Goal: Information Seeking & Learning: Learn about a topic

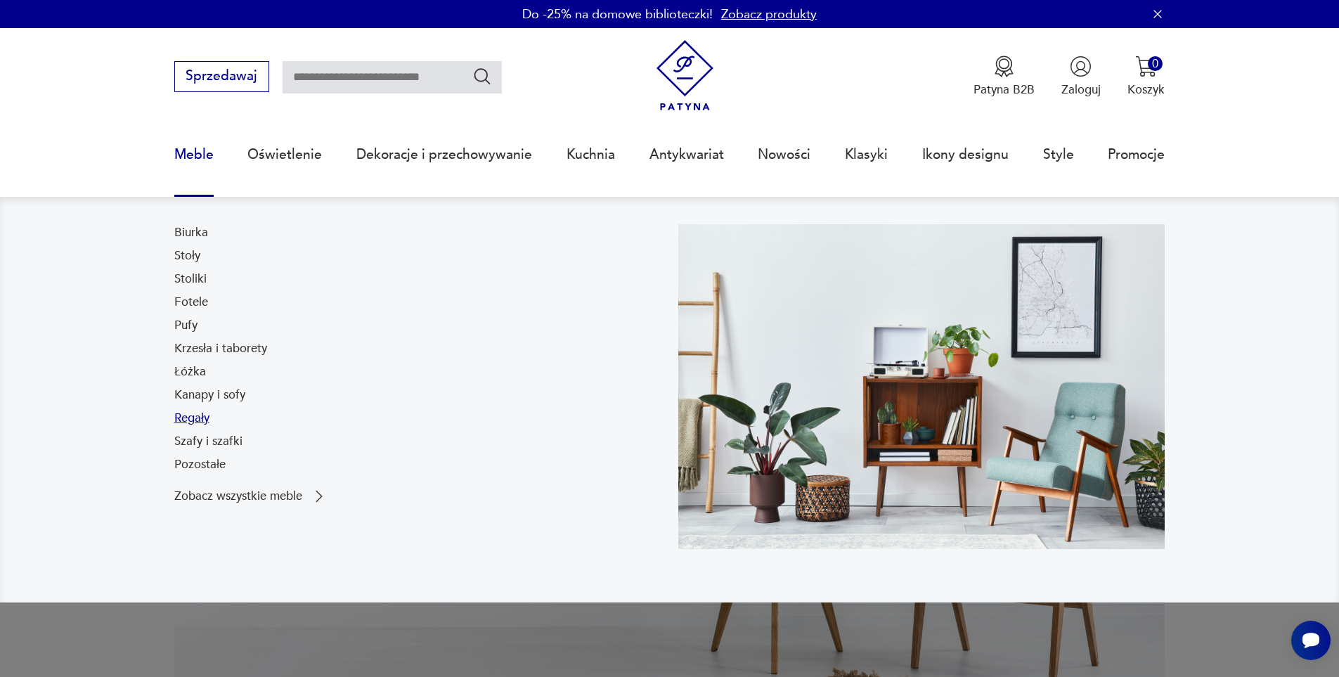
click at [205, 421] on link "Regały" at bounding box center [191, 418] width 35 height 17
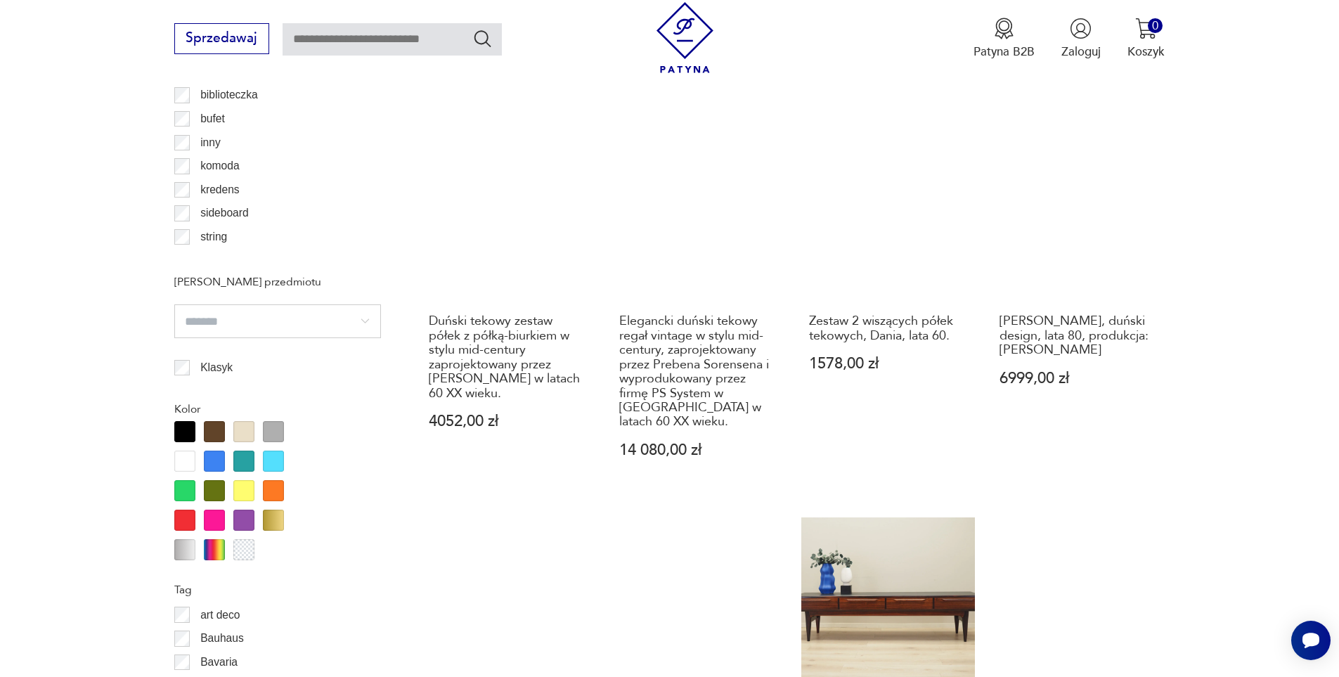
scroll to position [1733, 0]
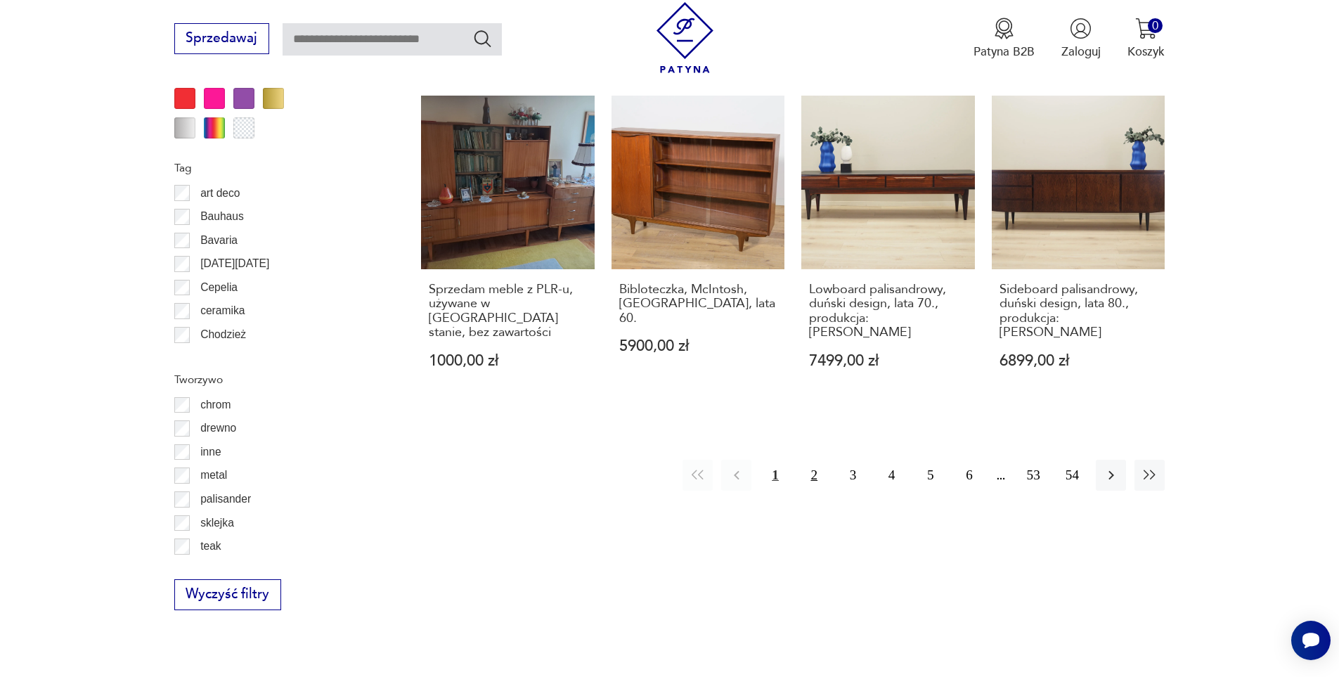
click at [811, 460] on button "2" at bounding box center [814, 475] width 30 height 30
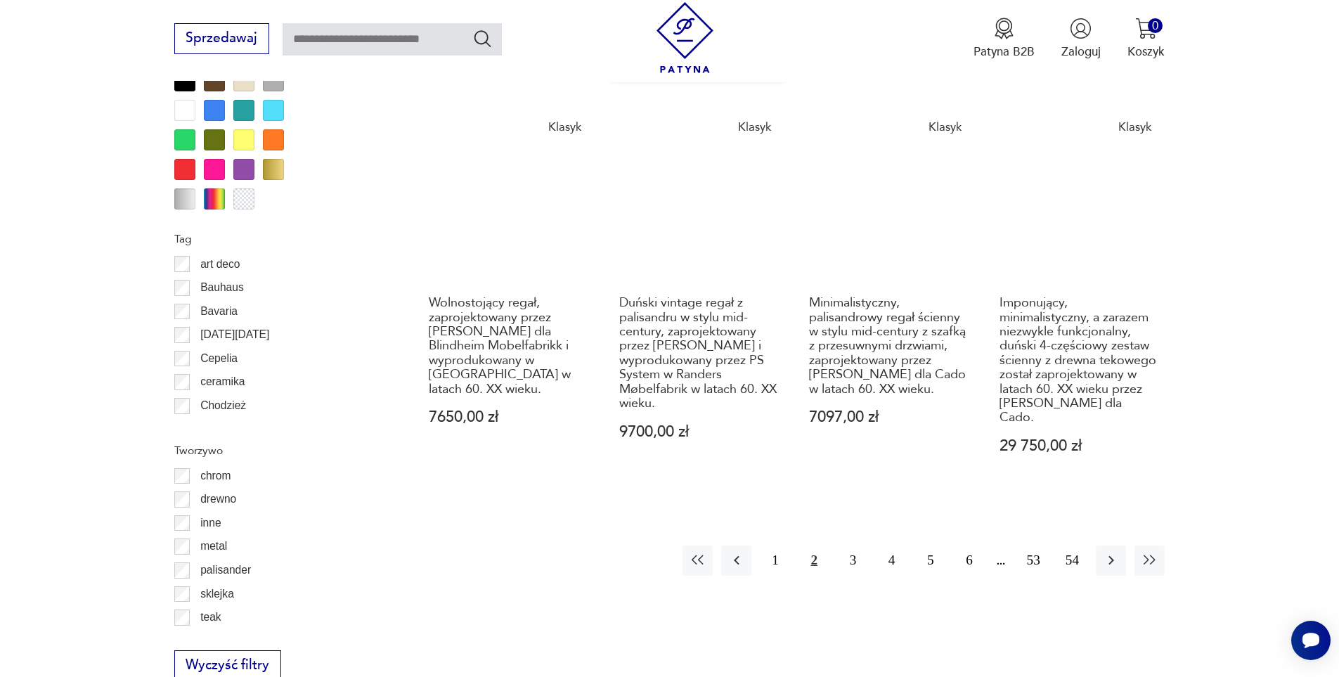
scroll to position [1663, 0]
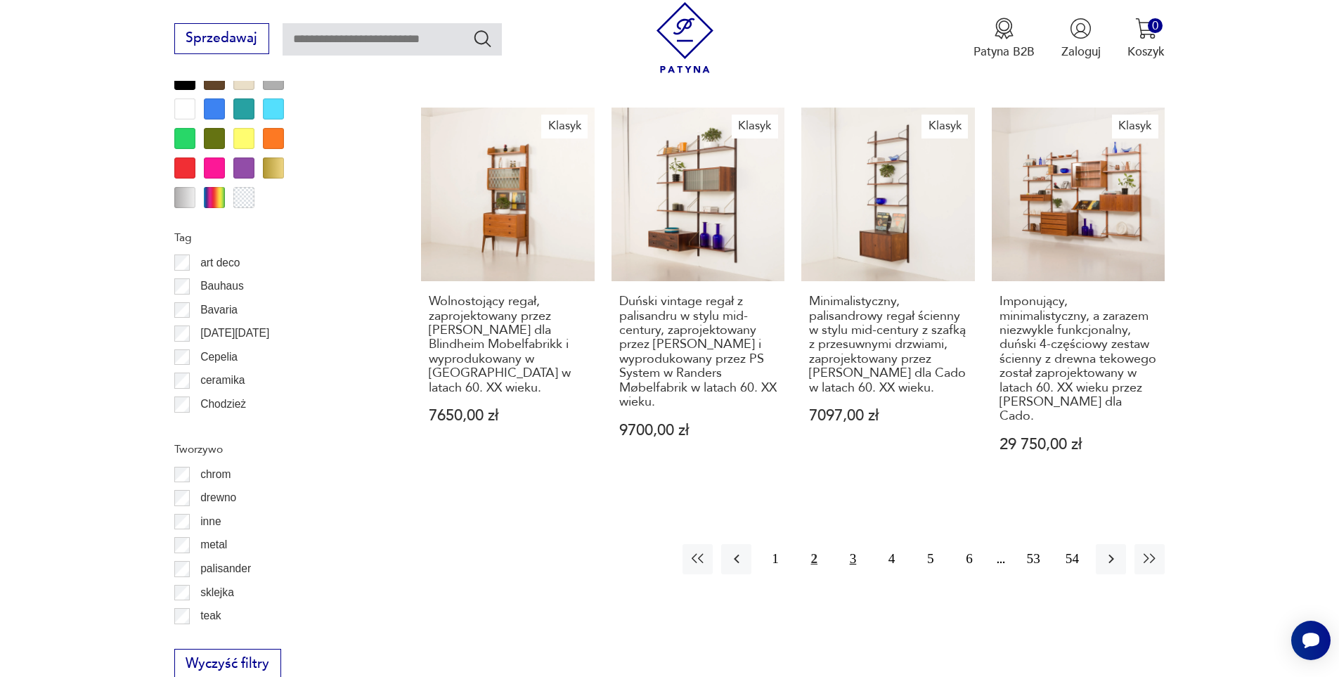
click at [853, 544] on button "3" at bounding box center [853, 559] width 30 height 30
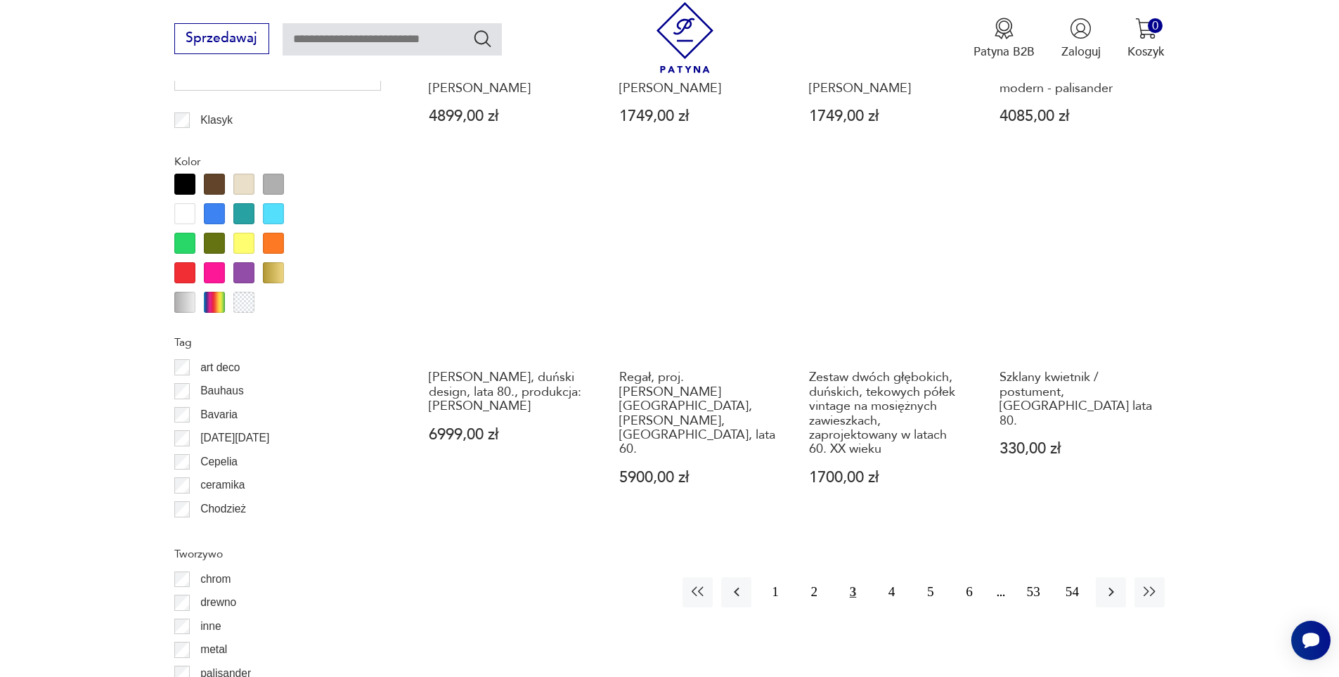
scroll to position [1804, 0]
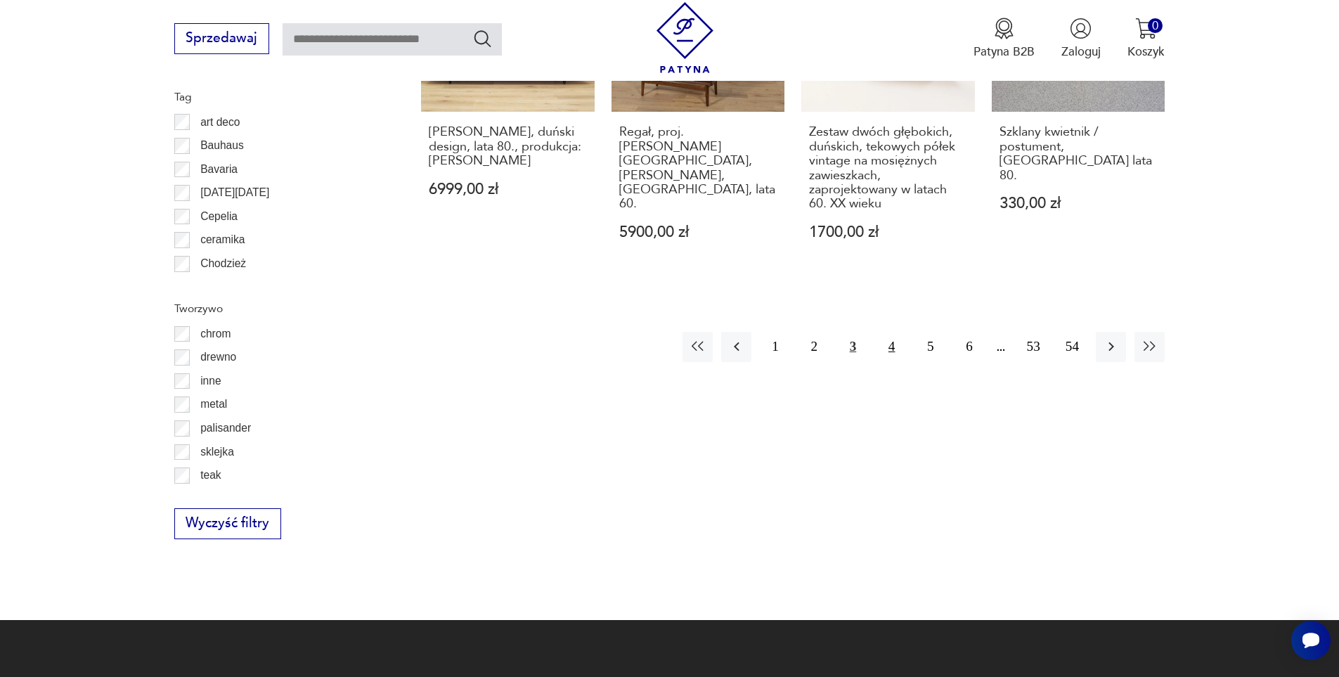
click at [886, 340] on button "4" at bounding box center [892, 347] width 30 height 30
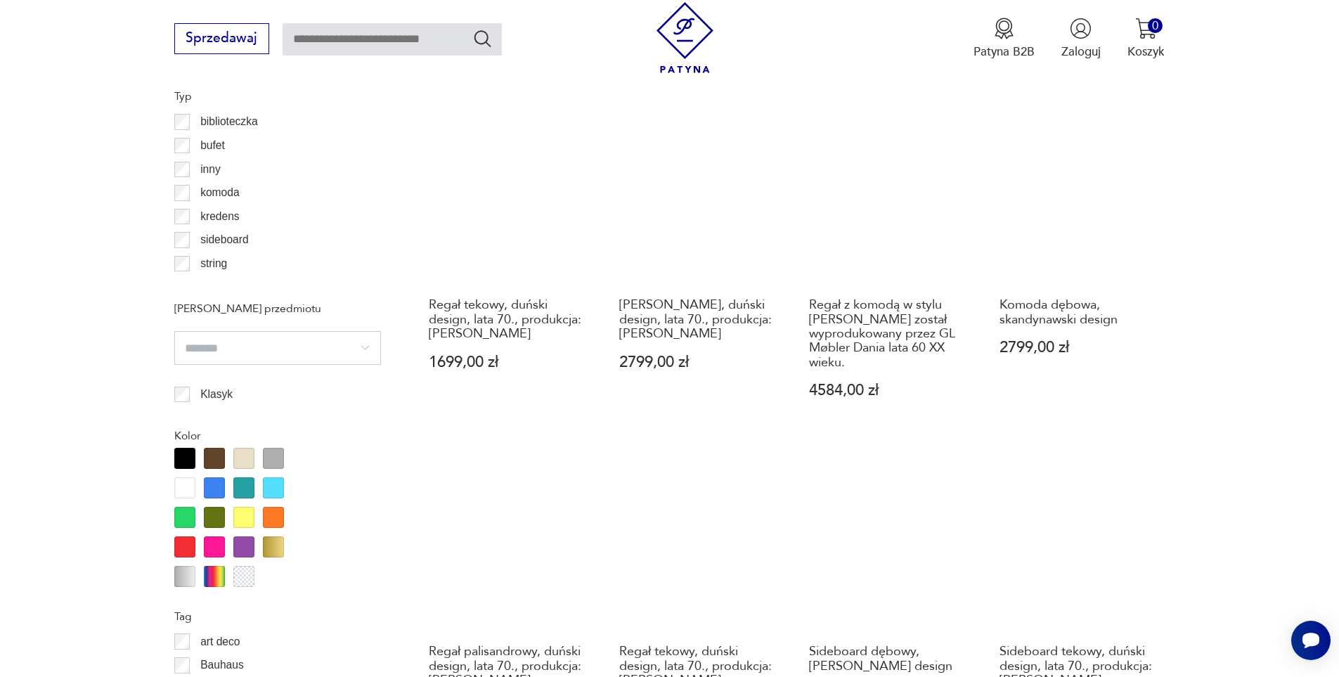
scroll to position [1523, 0]
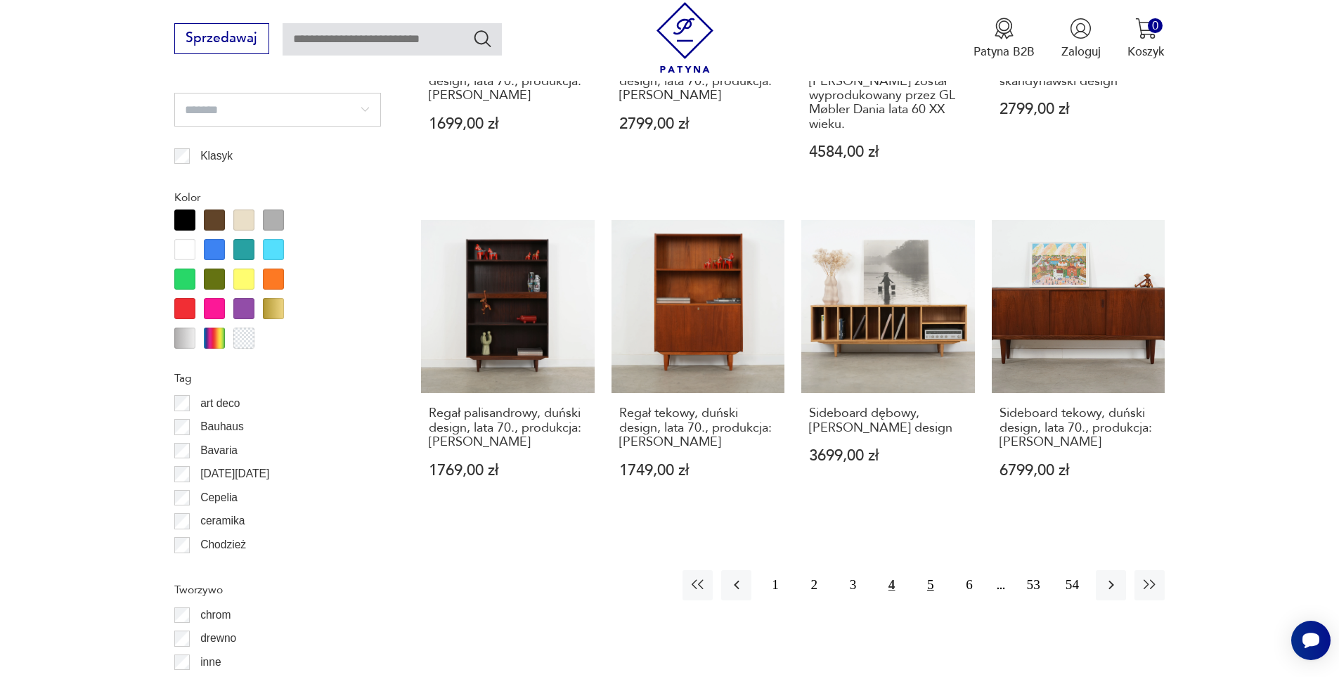
click at [930, 590] on button "5" at bounding box center [930, 585] width 30 height 30
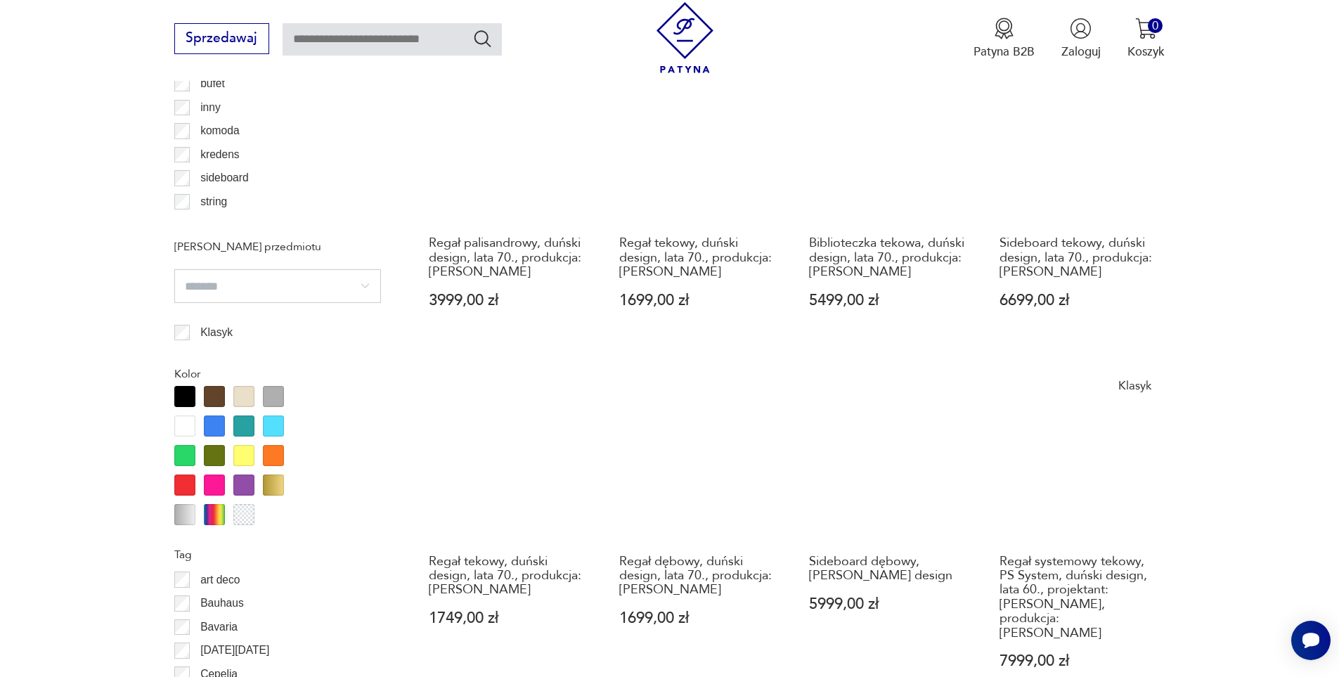
scroll to position [1382, 0]
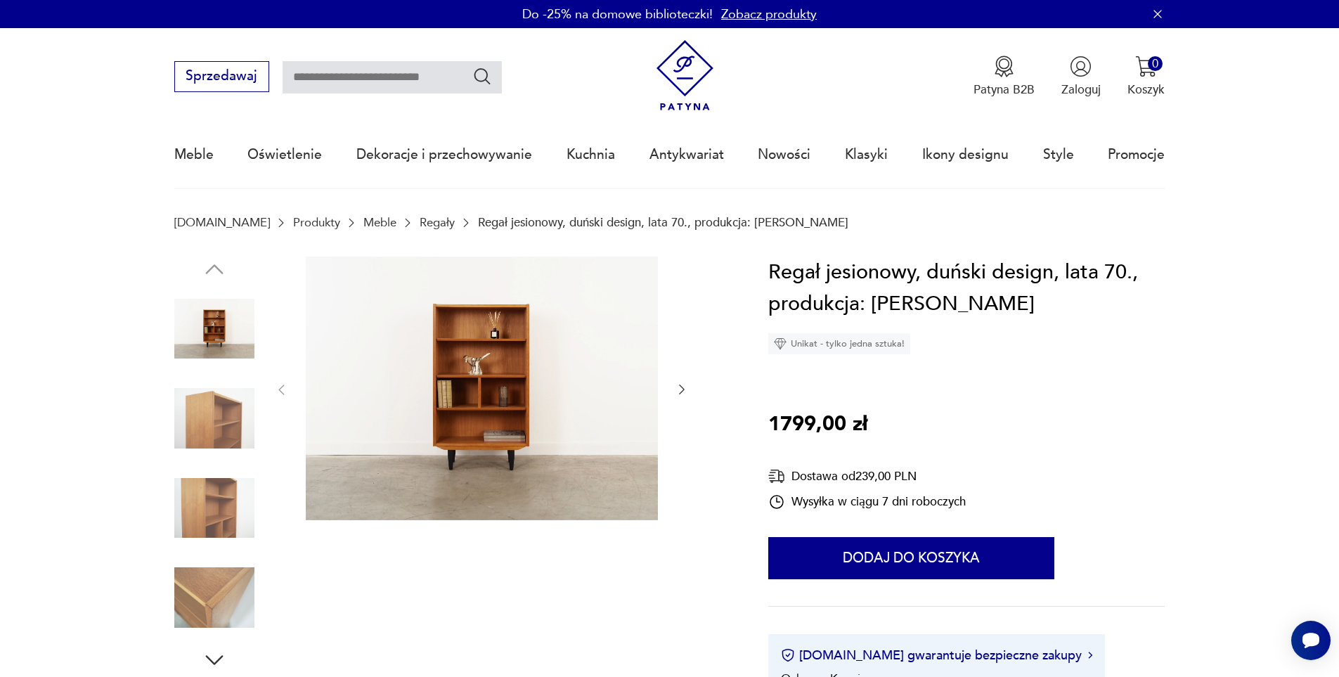
click at [680, 392] on icon "button" at bounding box center [682, 389] width 14 height 14
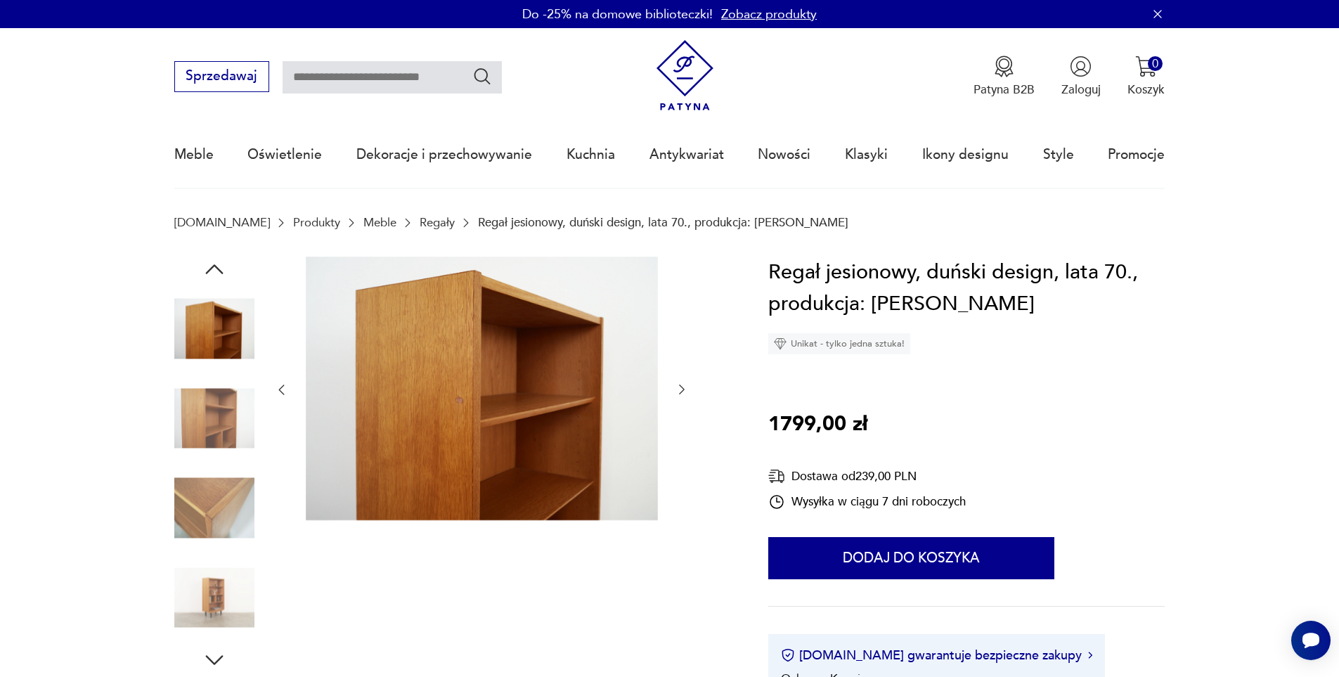
click at [680, 392] on icon "button" at bounding box center [682, 389] width 14 height 14
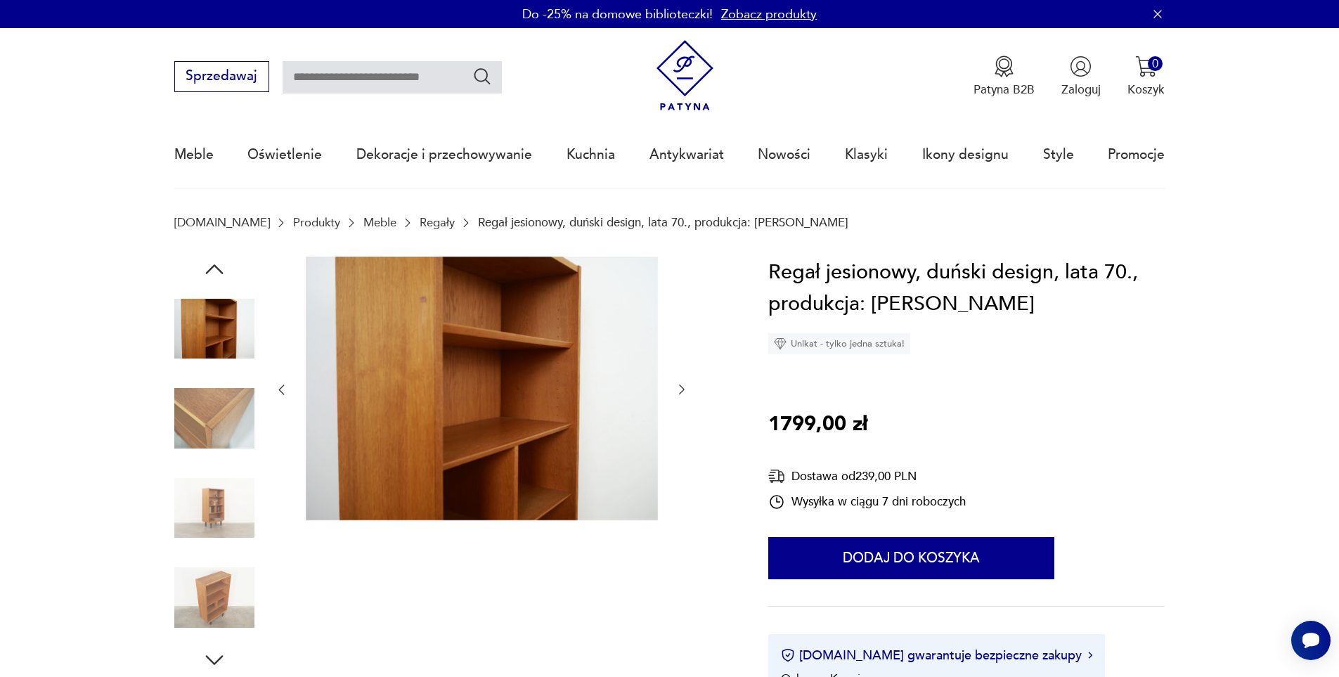
click at [680, 392] on icon "button" at bounding box center [682, 389] width 14 height 14
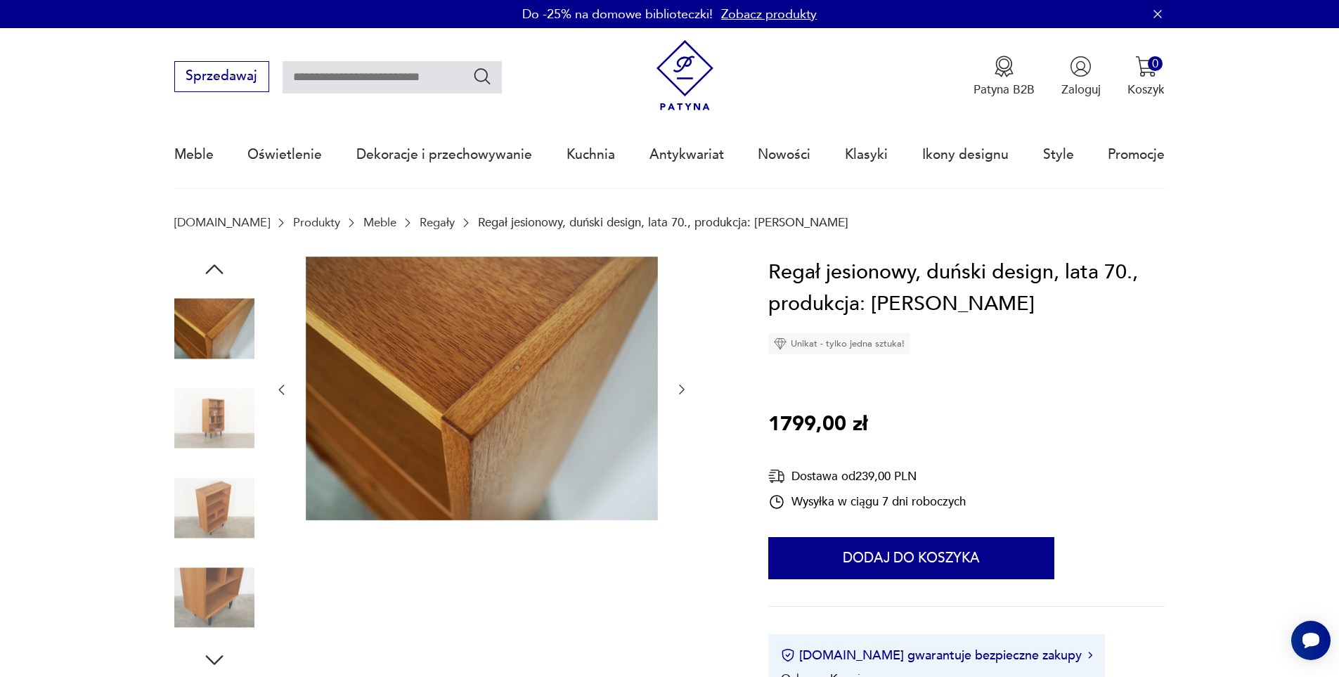
click at [680, 391] on icon "button" at bounding box center [682, 389] width 14 height 14
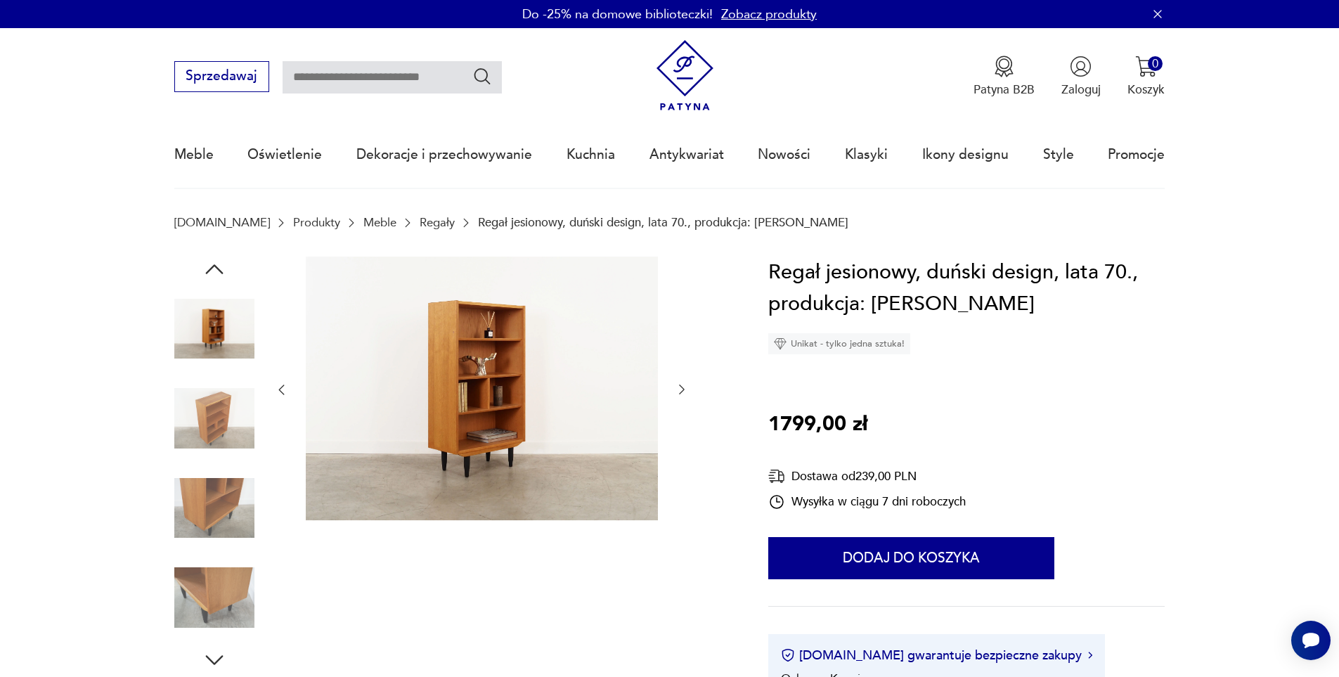
click at [680, 391] on icon "button" at bounding box center [682, 389] width 14 height 14
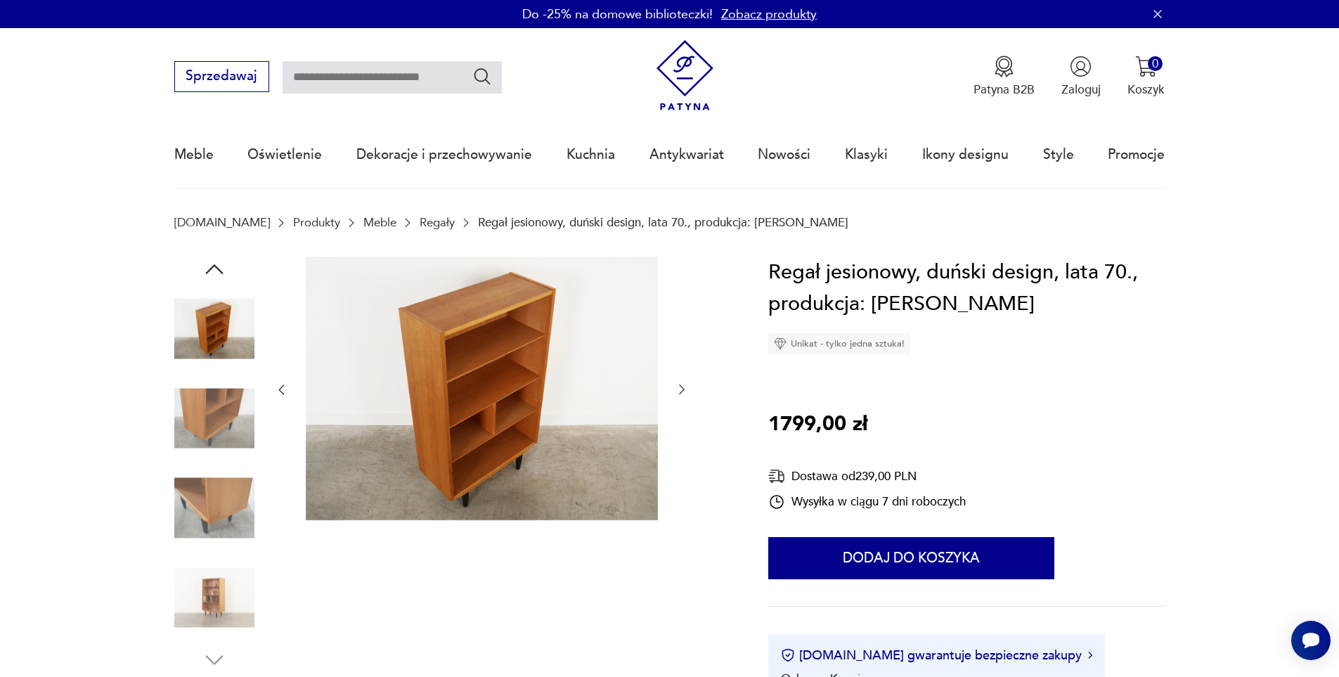
click at [680, 391] on icon "button" at bounding box center [682, 389] width 14 height 14
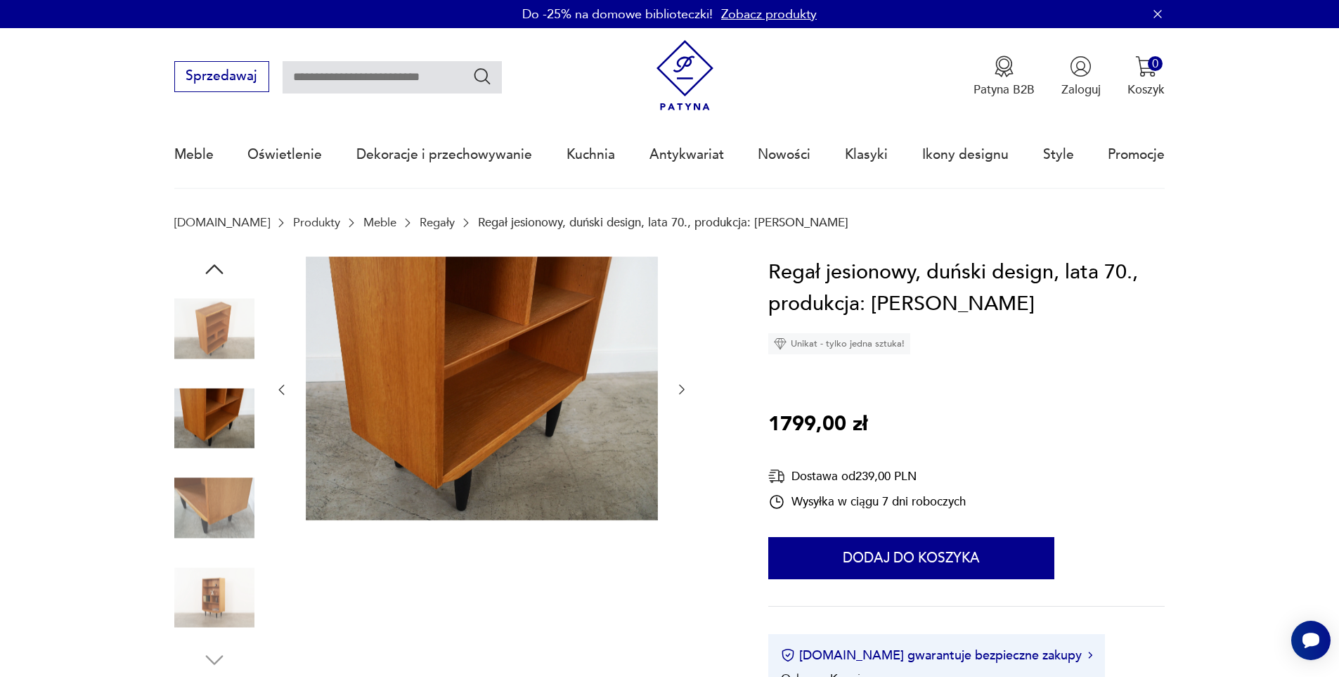
click at [680, 391] on icon "button" at bounding box center [682, 389] width 14 height 14
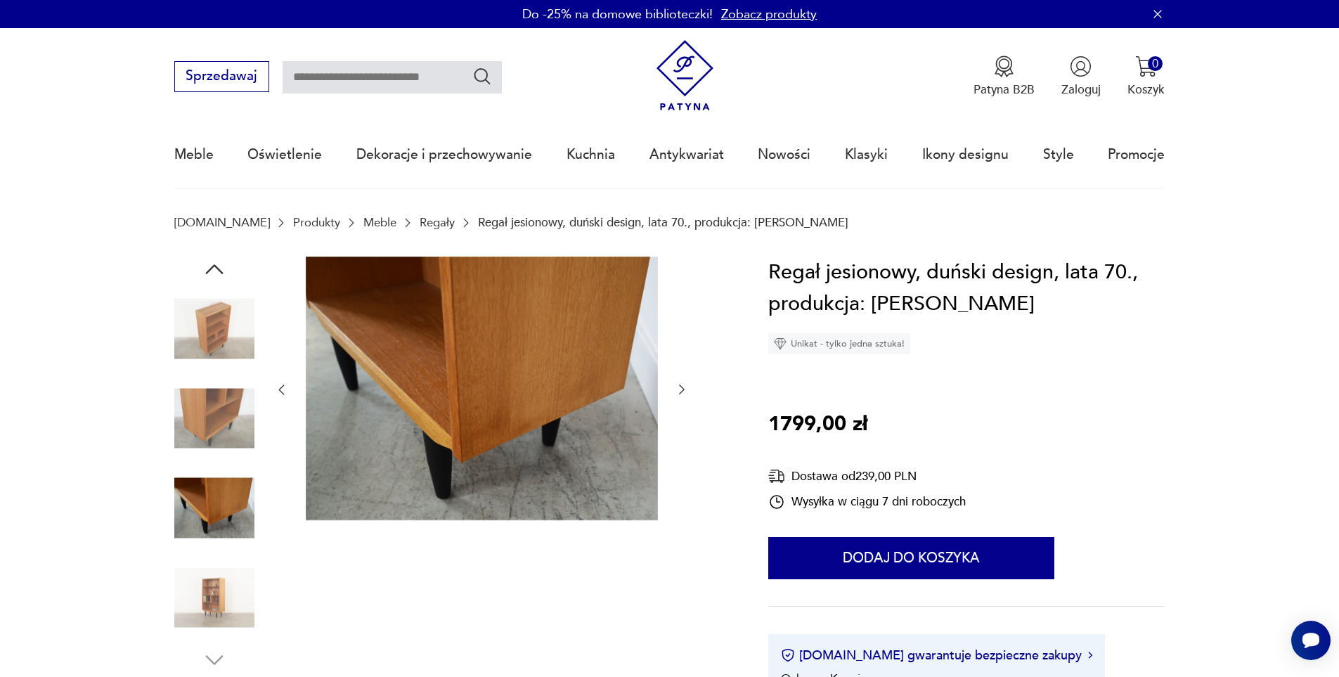
click at [680, 391] on icon "button" at bounding box center [682, 389] width 14 height 14
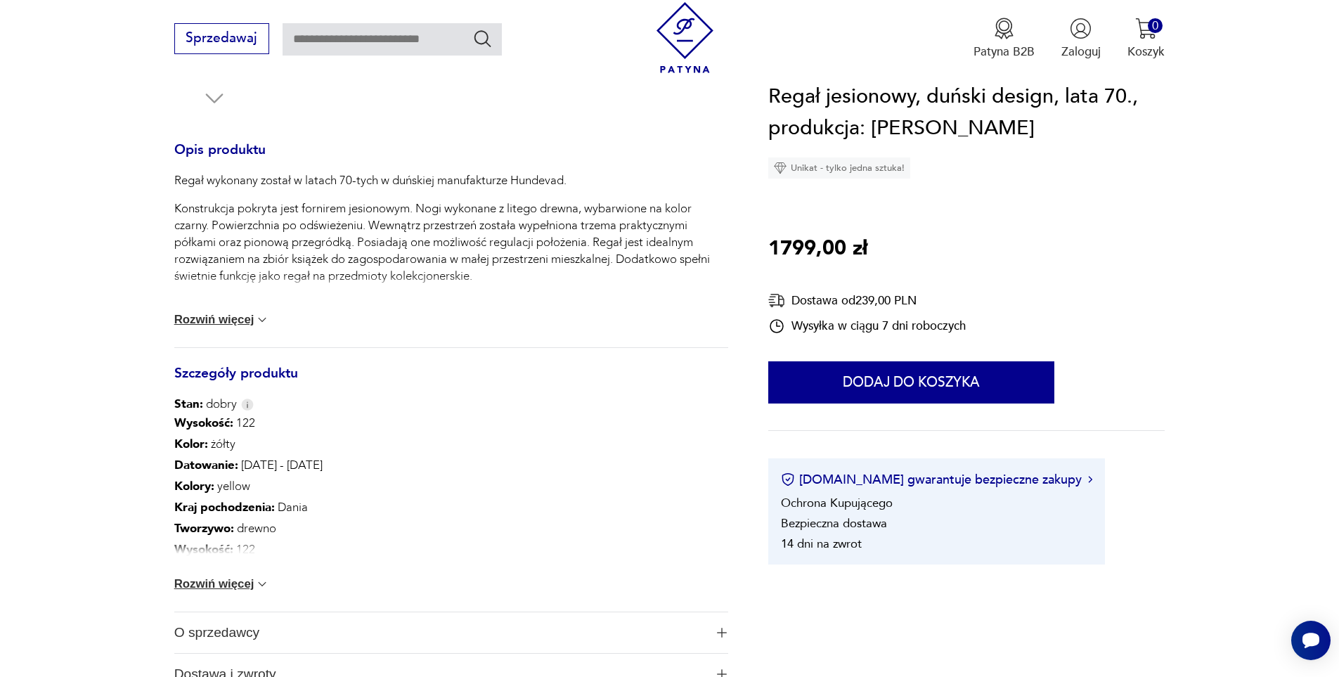
scroll to position [562, 0]
click at [233, 584] on button "Rozwiń więcej" at bounding box center [222, 583] width 96 height 14
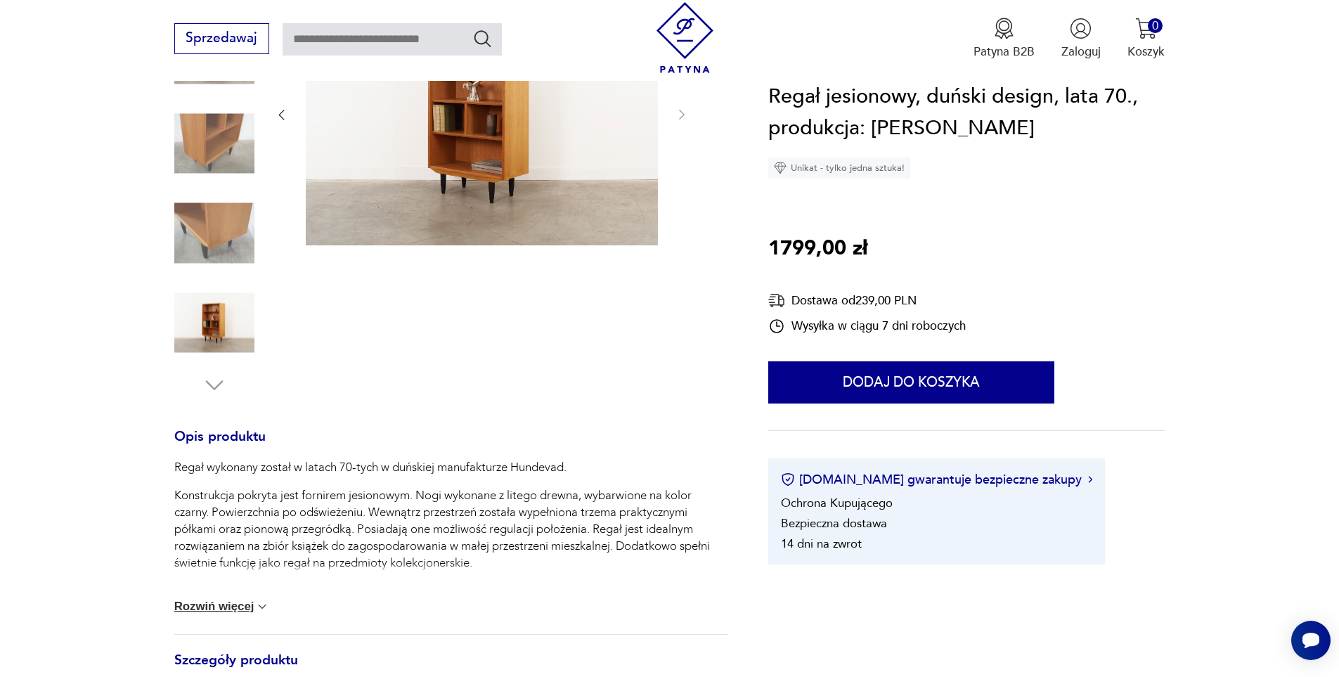
scroll to position [0, 0]
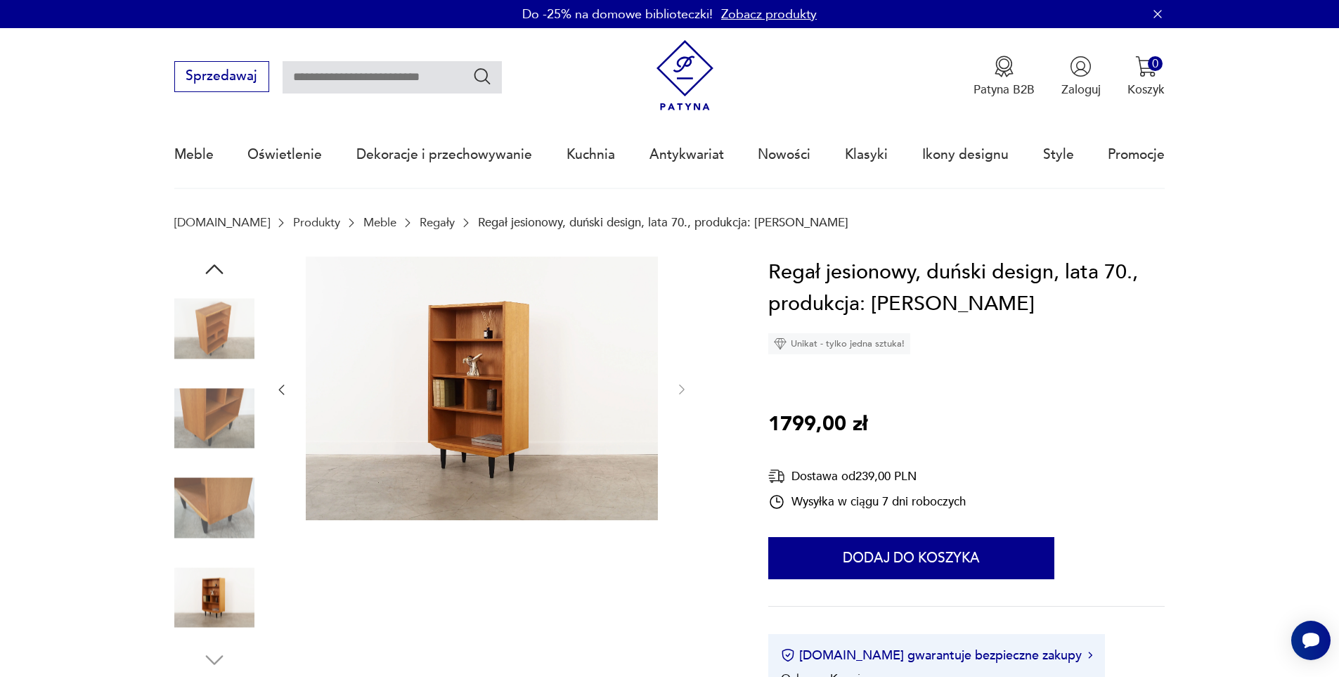
click at [420, 222] on link "Regały" at bounding box center [437, 222] width 35 height 13
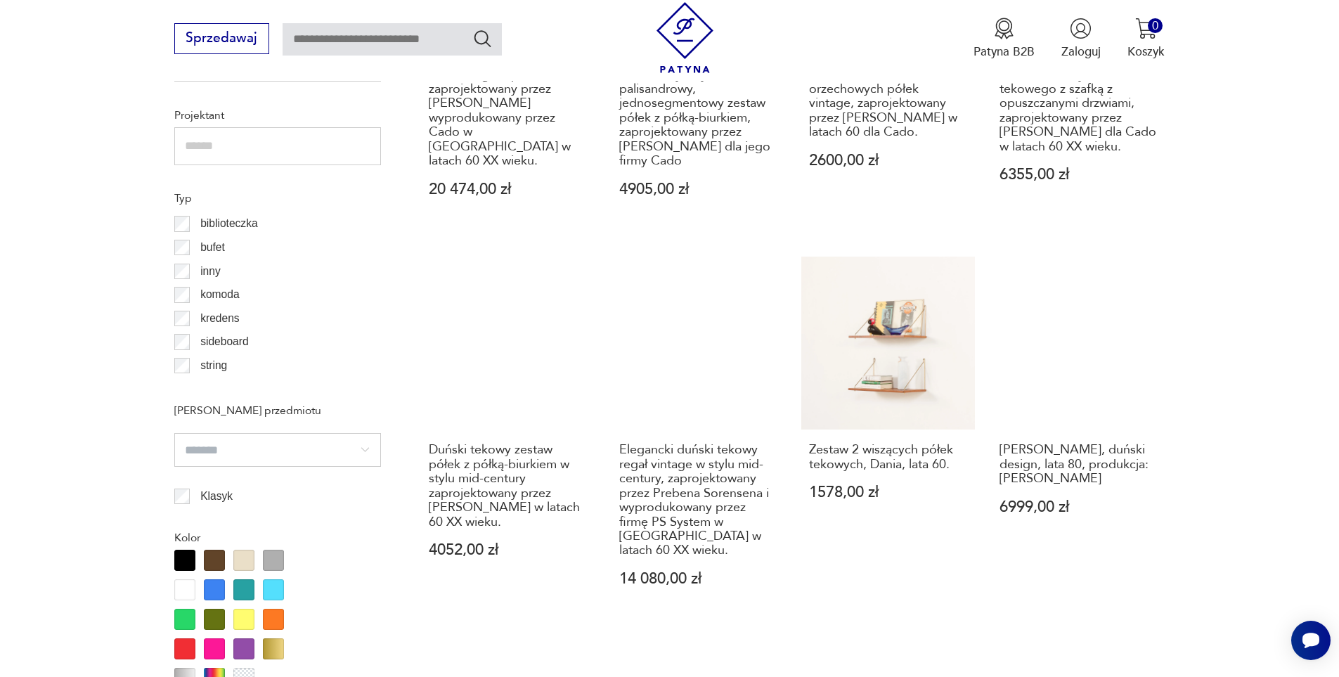
scroll to position [1311, 0]
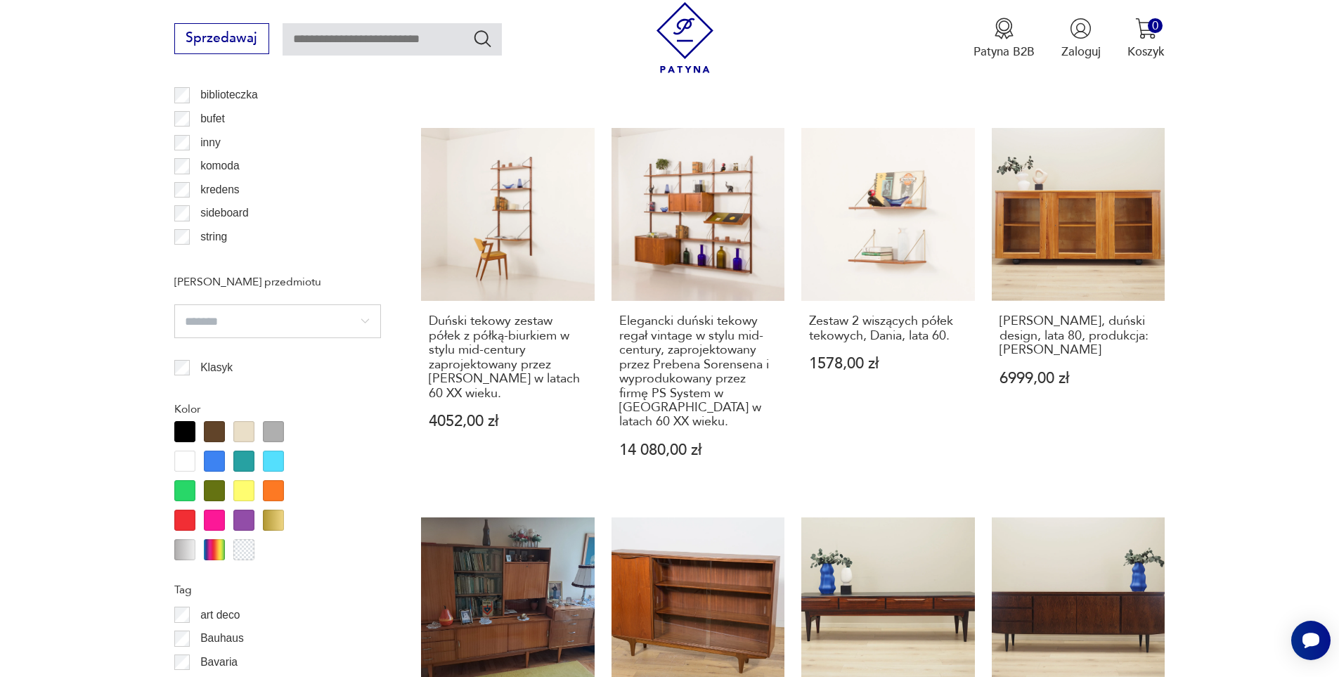
click at [216, 432] on div at bounding box center [214, 431] width 21 height 21
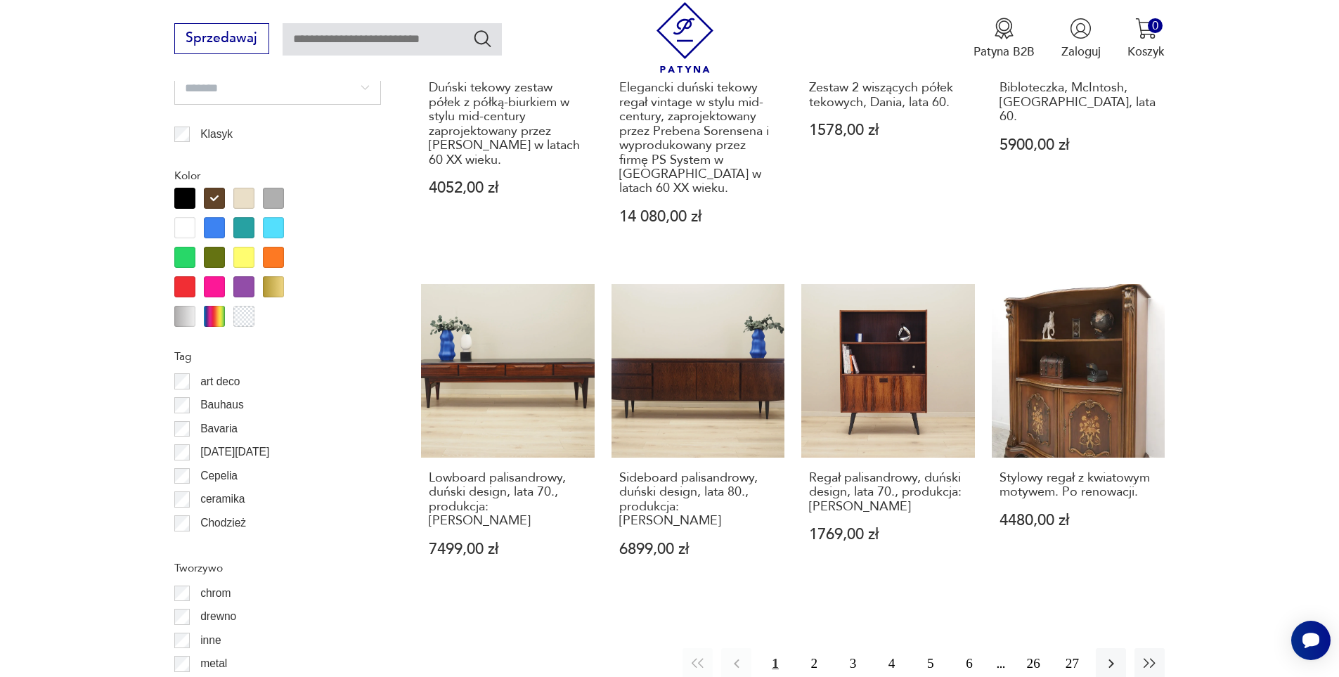
scroll to position [1593, 0]
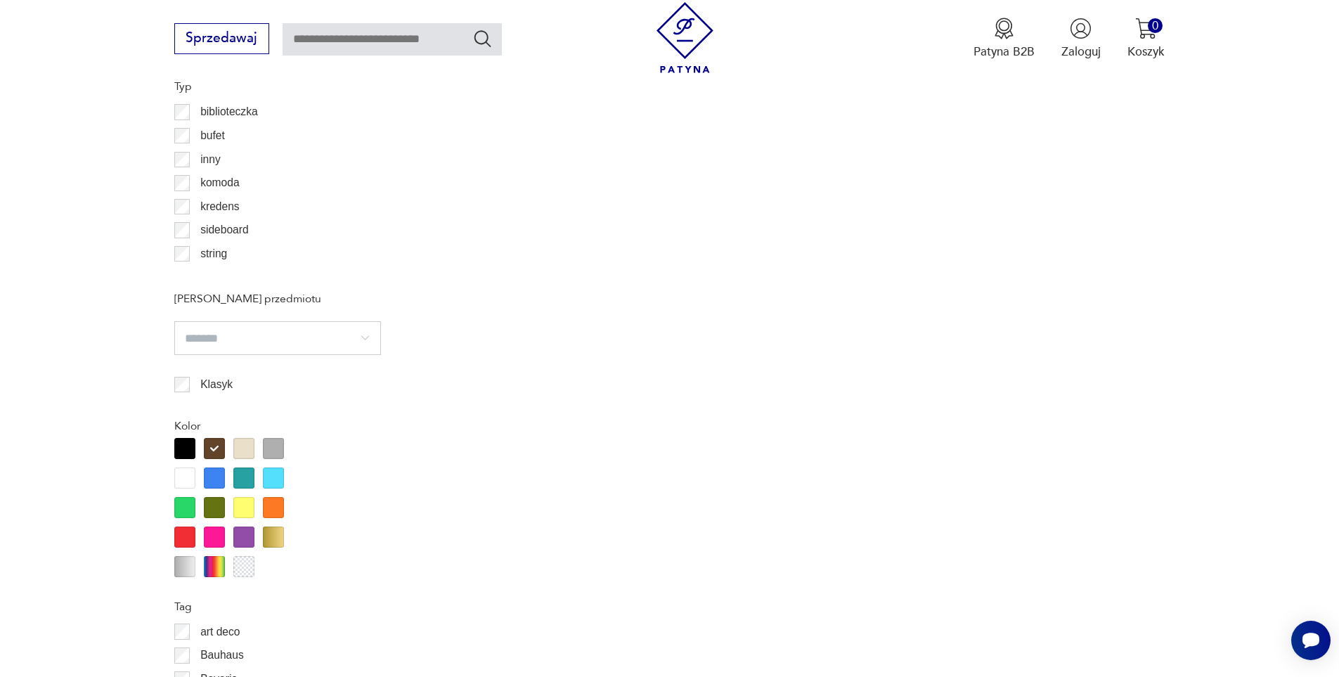
scroll to position [1312, 0]
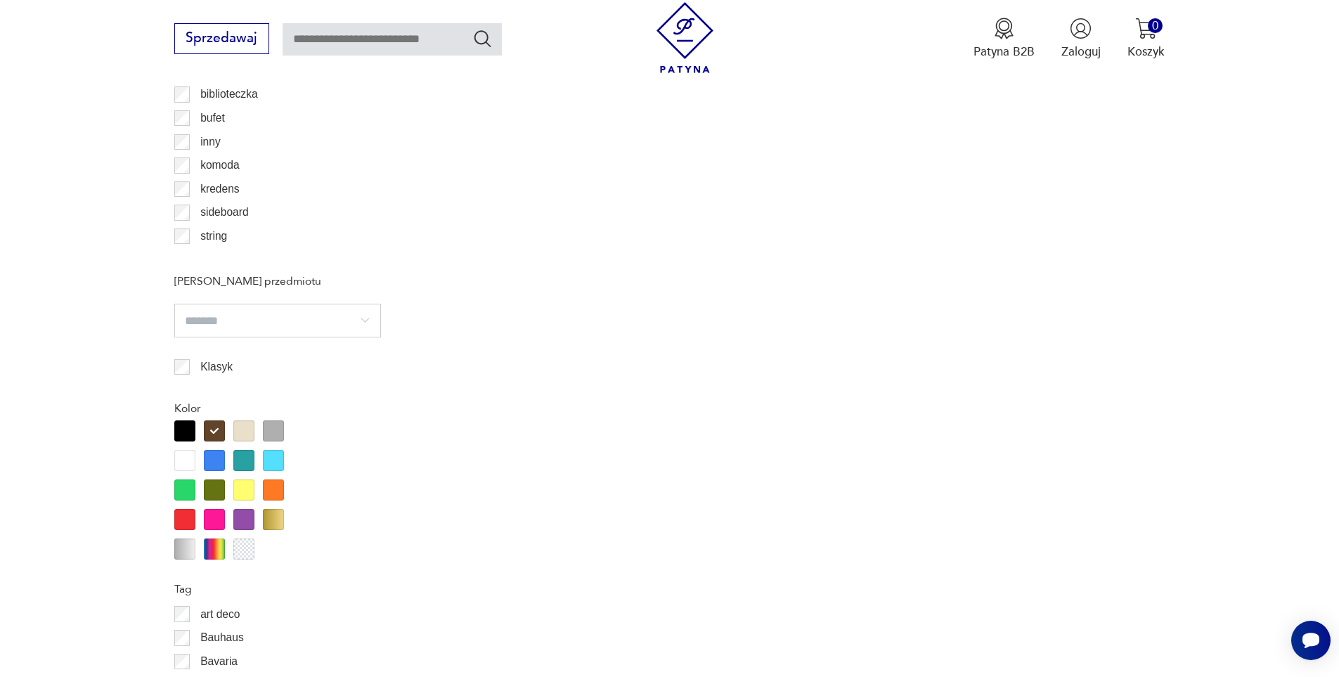
click at [212, 427] on div at bounding box center [214, 430] width 21 height 21
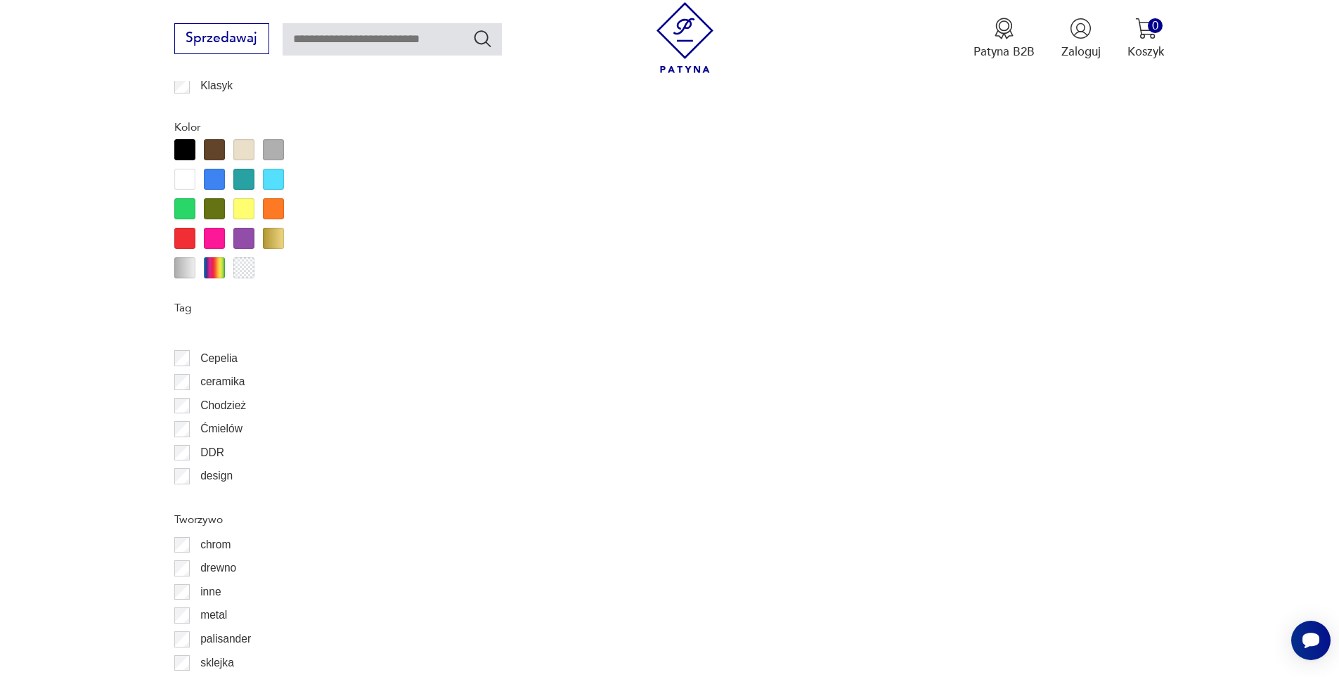
scroll to position [141, 0]
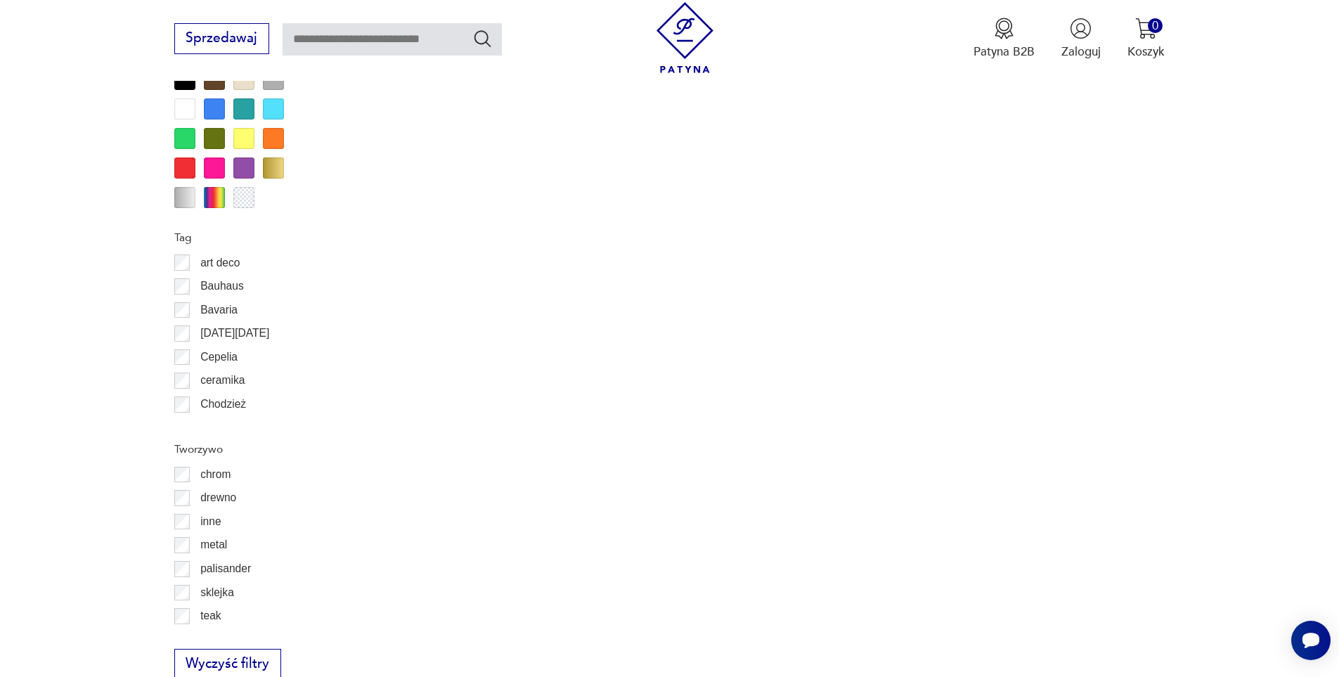
scroll to position [70, 0]
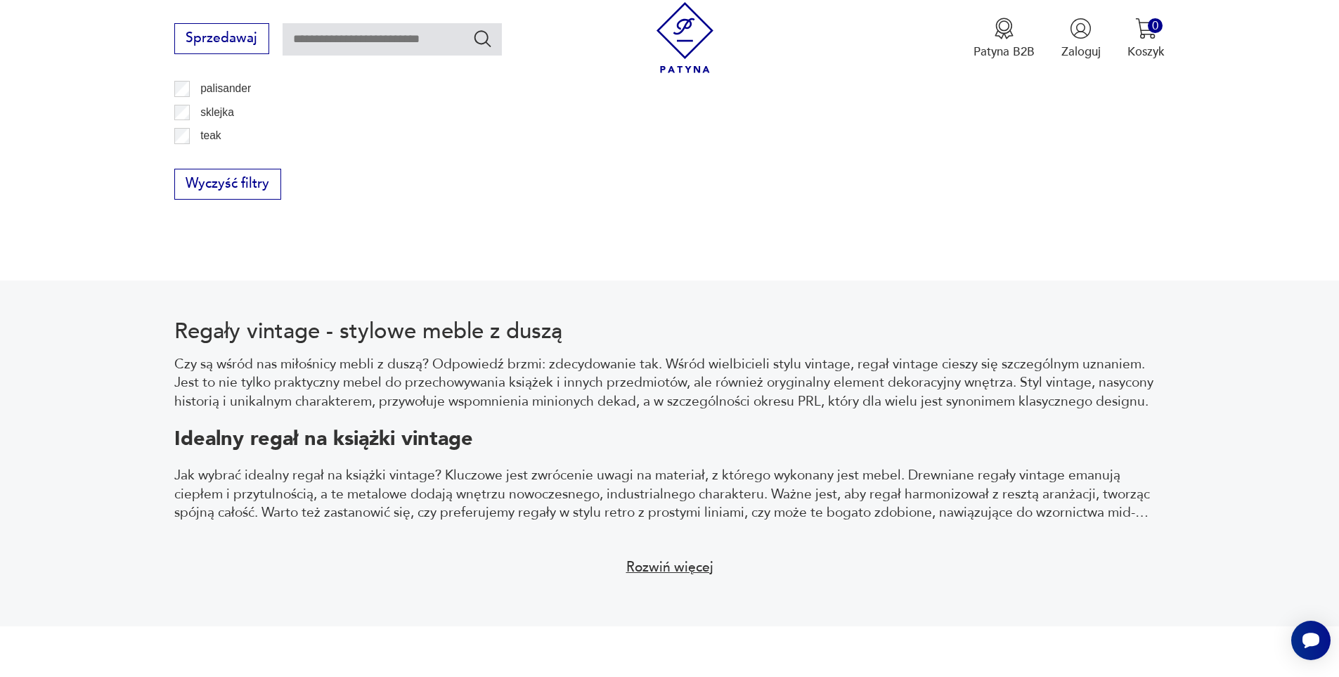
scroll to position [1804, 0]
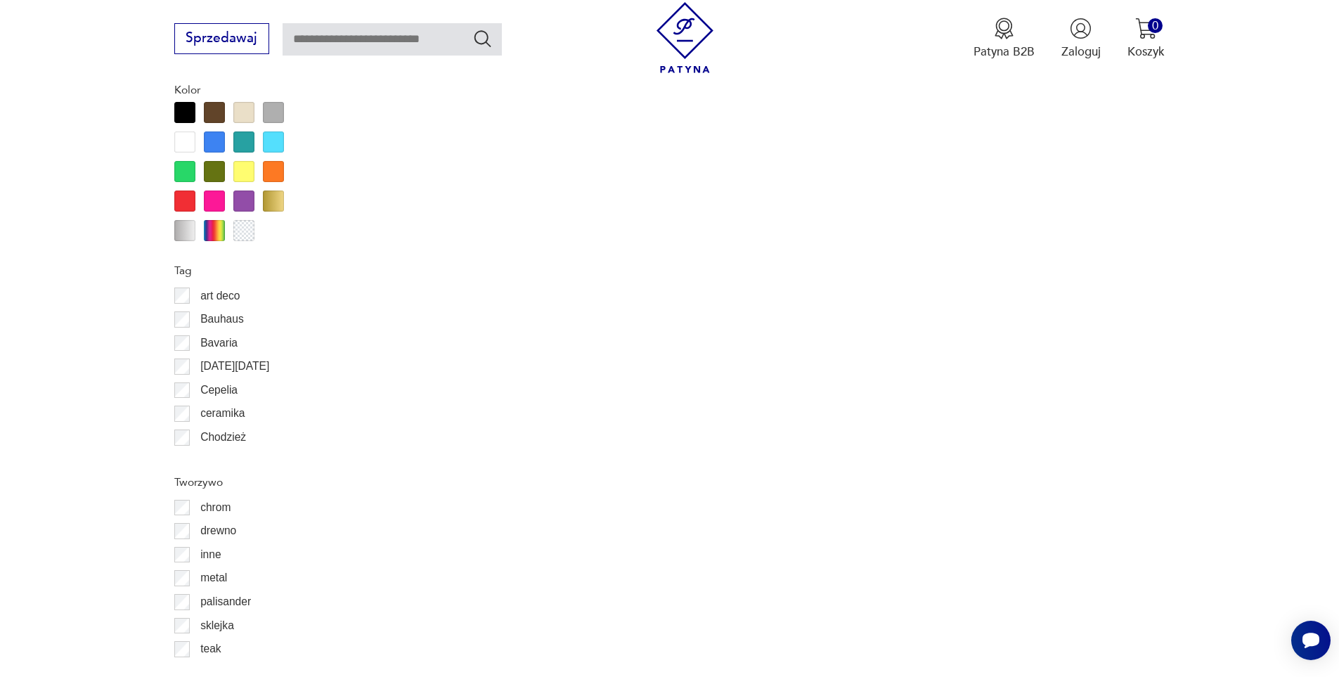
scroll to position [1733, 0]
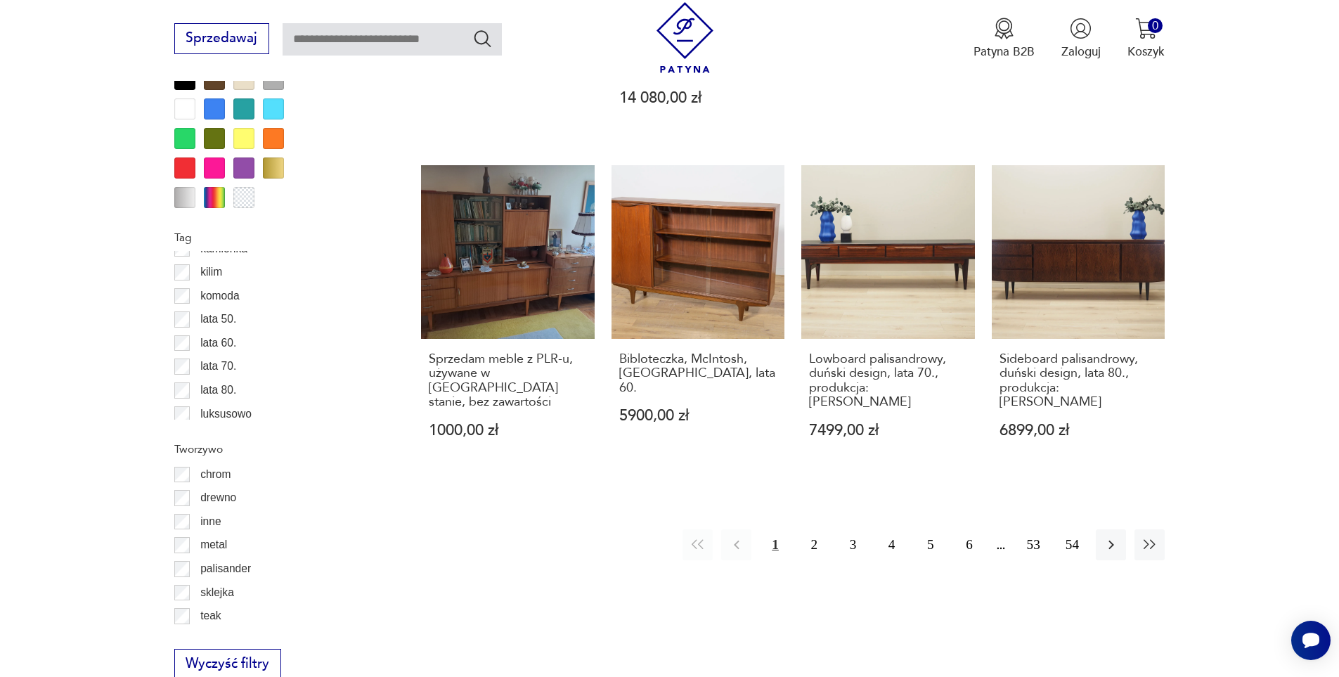
scroll to position [562, 0]
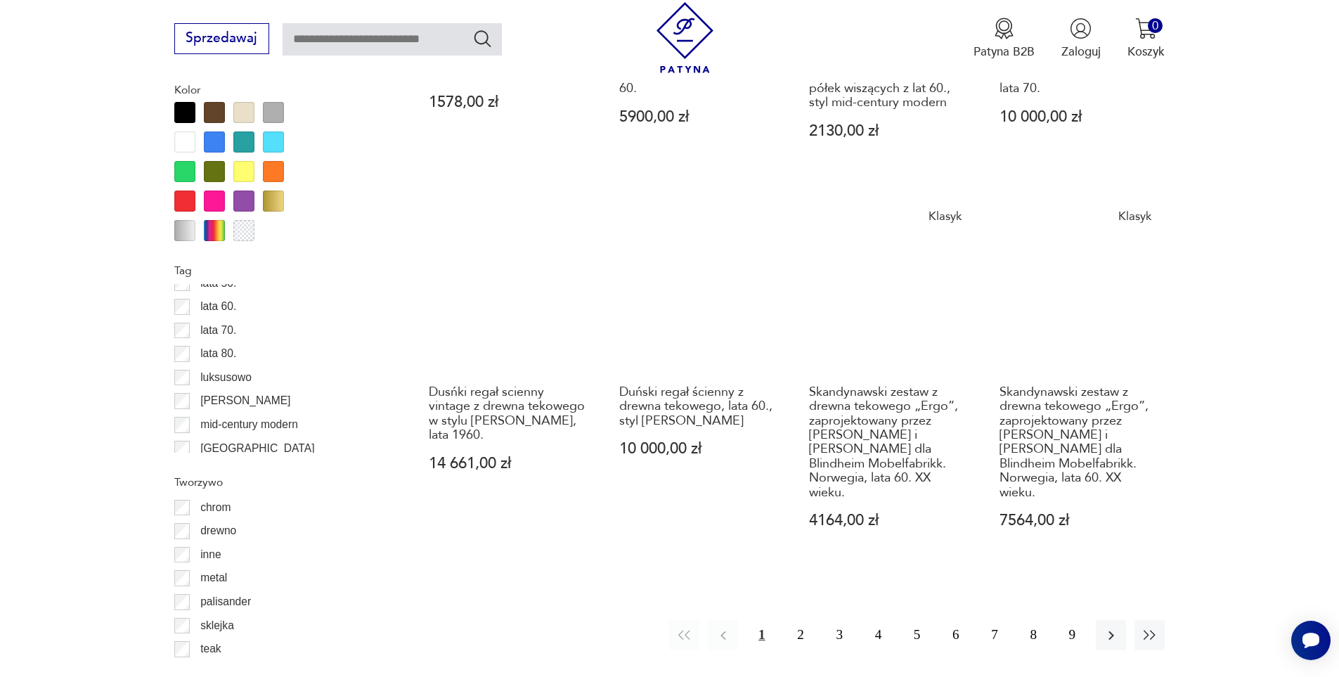
scroll to position [1663, 0]
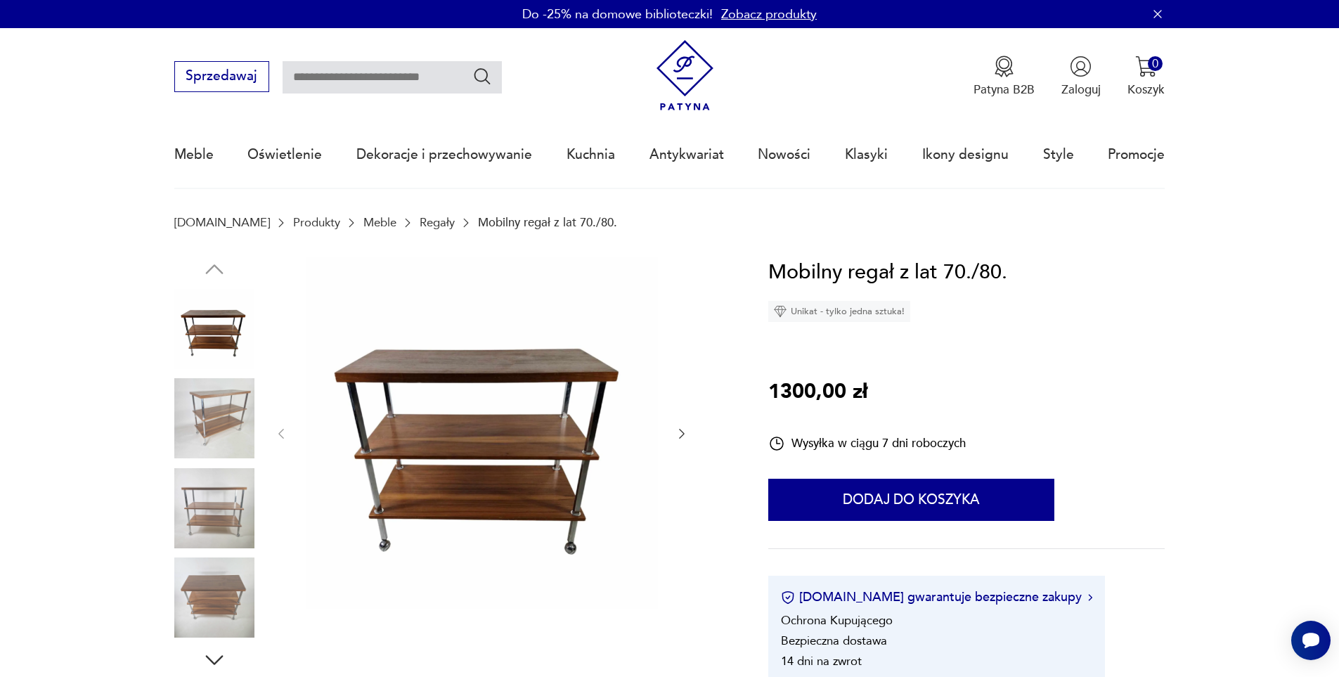
click at [230, 407] on img at bounding box center [214, 418] width 80 height 80
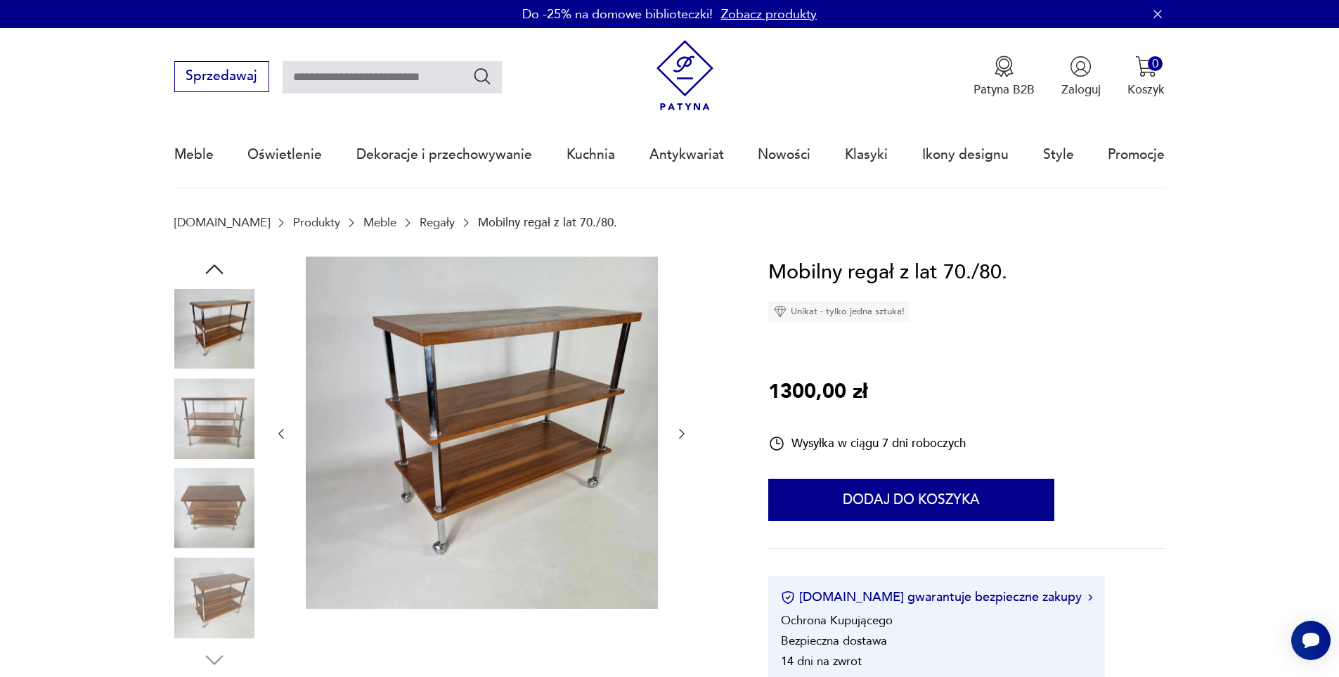
click at [217, 479] on img at bounding box center [214, 508] width 80 height 80
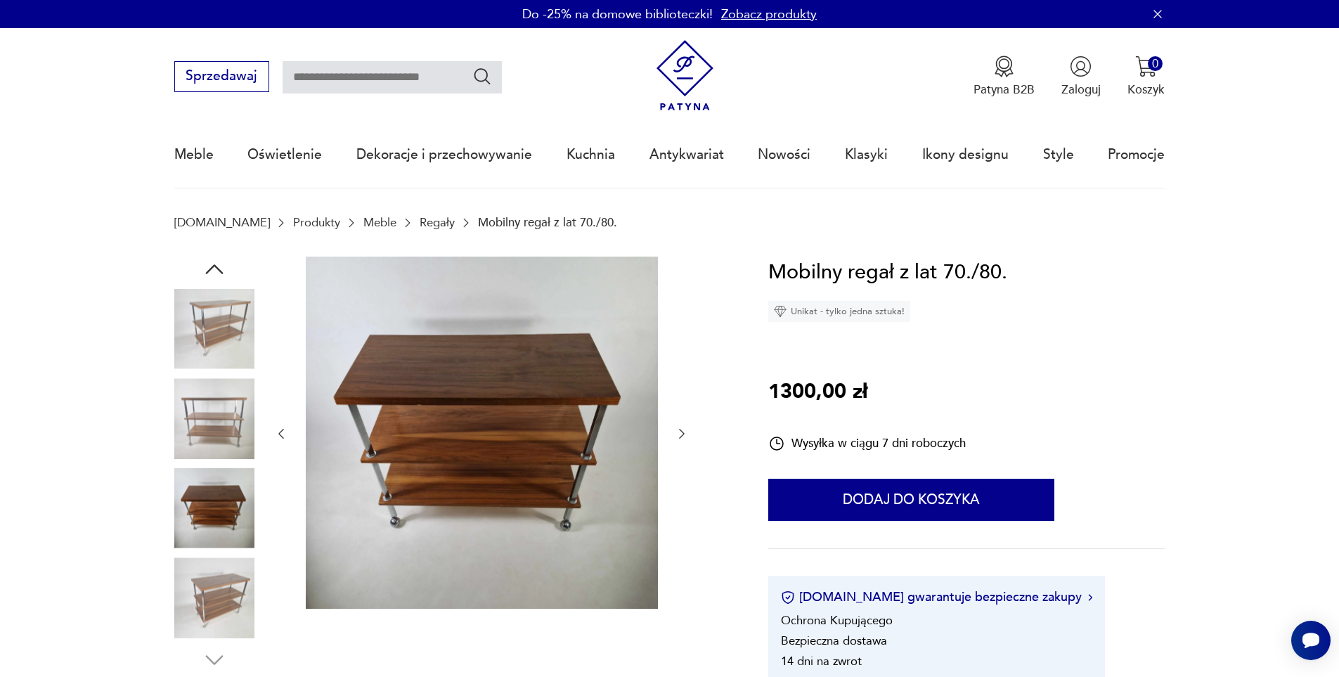
click at [219, 529] on img at bounding box center [214, 508] width 80 height 80
click at [221, 585] on img at bounding box center [214, 597] width 80 height 80
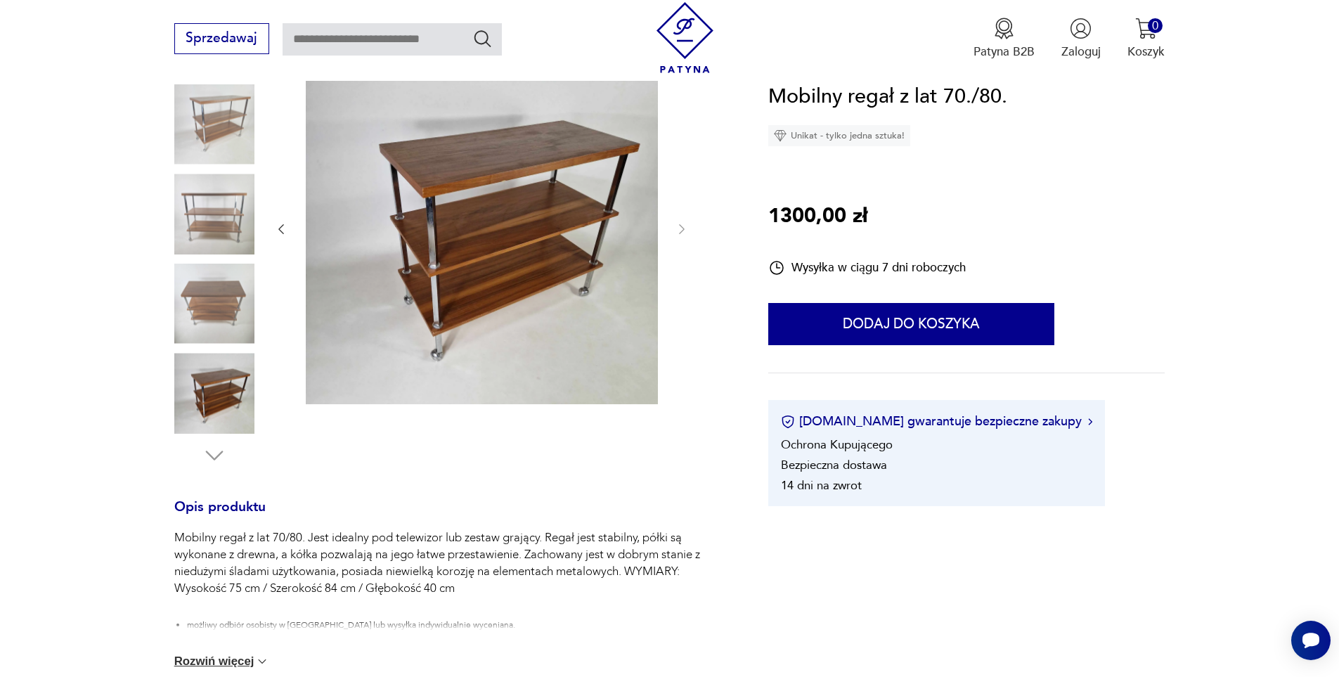
scroll to position [211, 0]
